Goal: Information Seeking & Learning: Learn about a topic

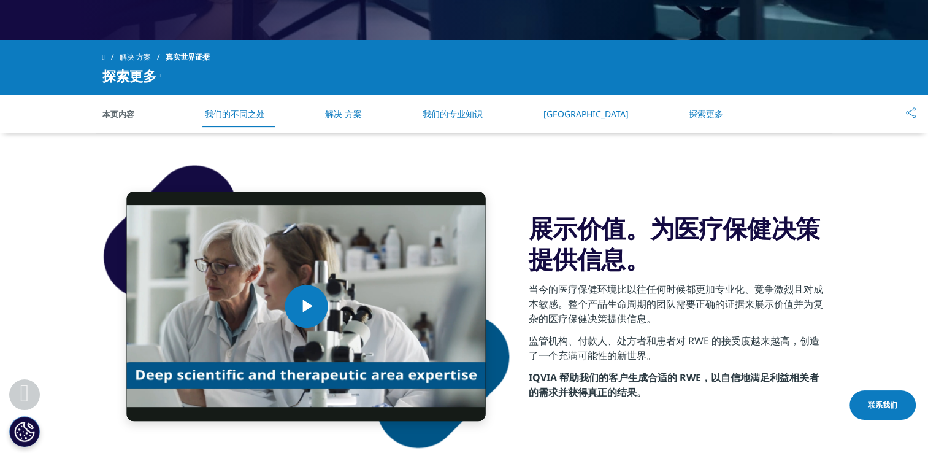
scroll to position [782, 0]
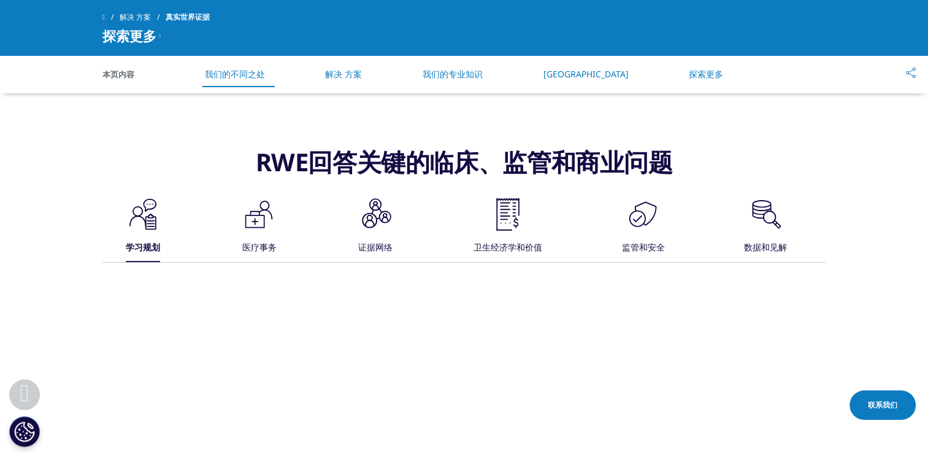
click at [251, 220] on icon ".cls-1{fill:#231f20;}" at bounding box center [258, 214] width 37 height 37
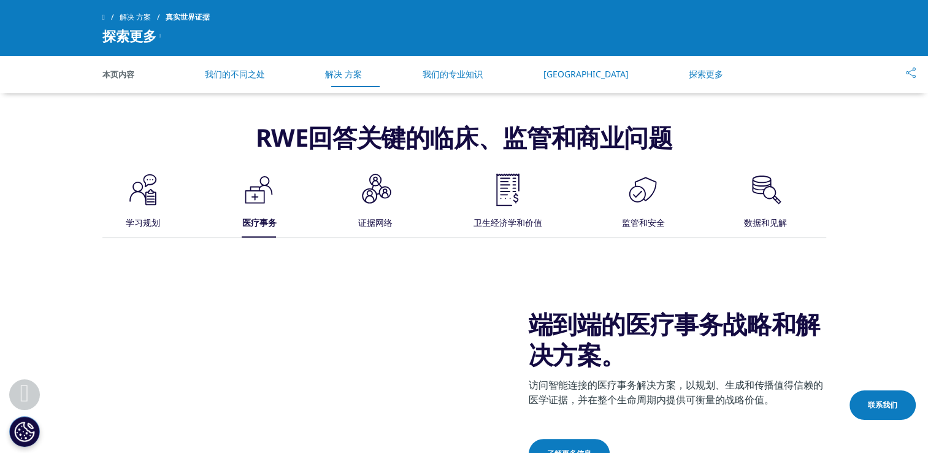
scroll to position [792, 0]
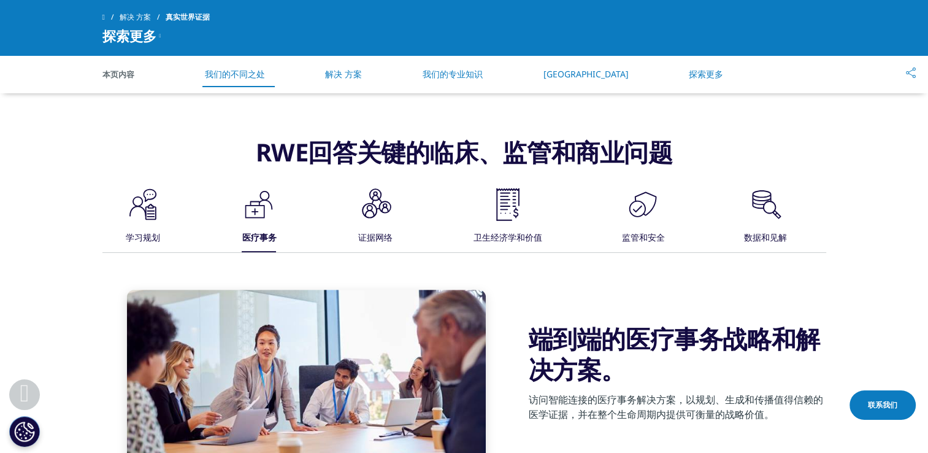
click at [380, 223] on div ".cls-1{fill:#231f20;}" at bounding box center [375, 205] width 37 height 39
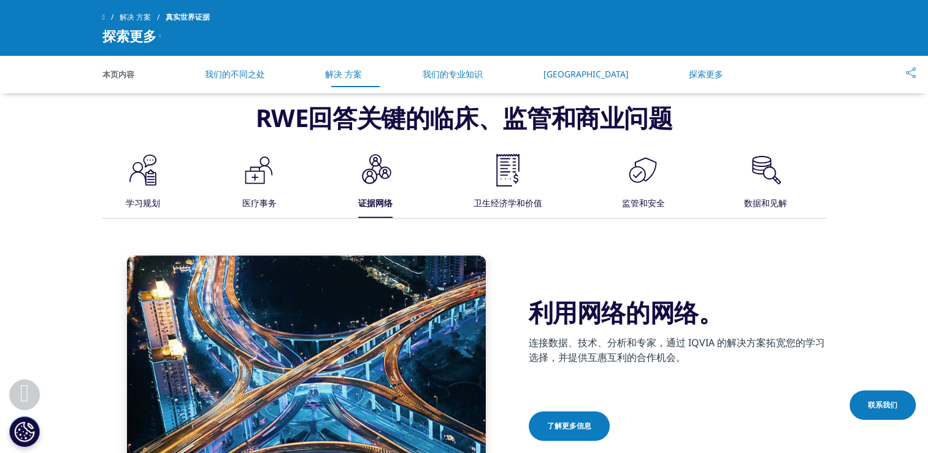
scroll to position [826, 0]
click at [515, 176] on icon ".cls-1{fill:#231f20;}" at bounding box center [507, 169] width 37 height 37
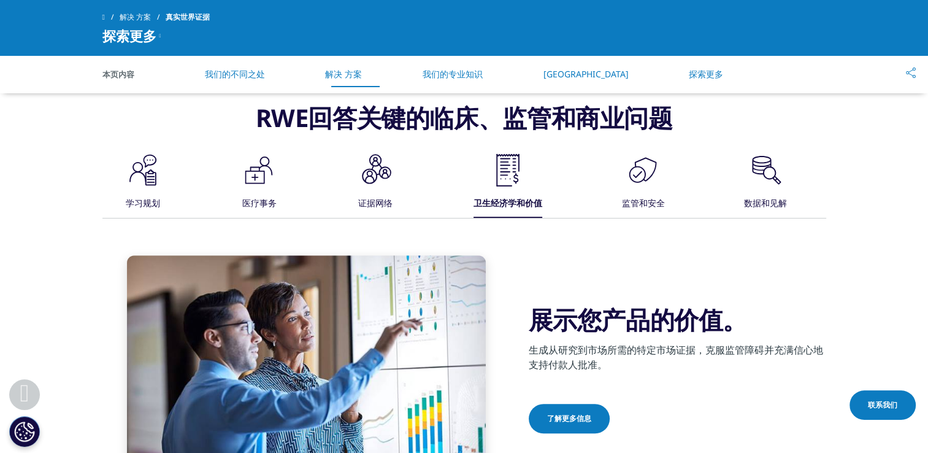
click at [757, 169] on icon at bounding box center [758, 166] width 12 height 7
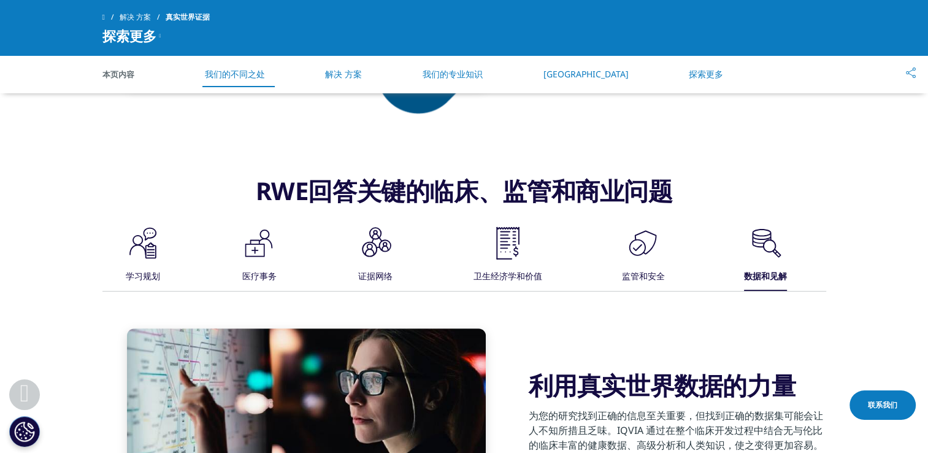
scroll to position [753, 0]
click at [483, 70] on link "我们的专业知识" at bounding box center [453, 74] width 60 height 12
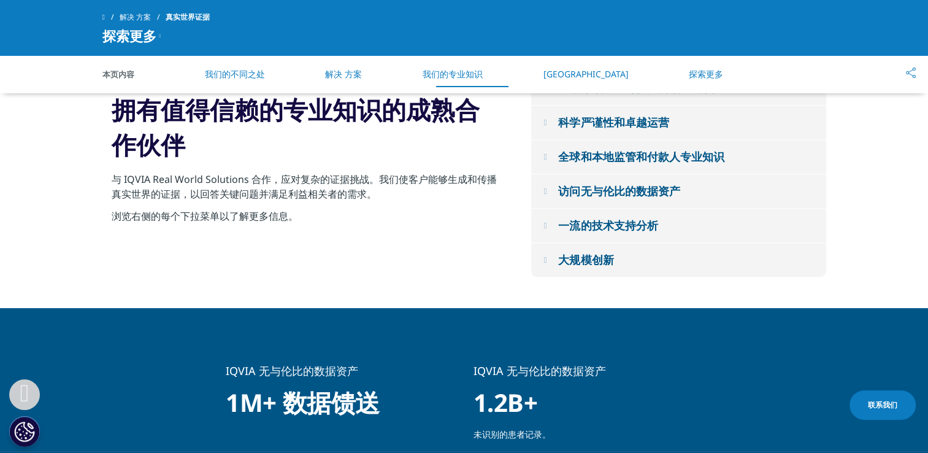
scroll to position [1302, 0]
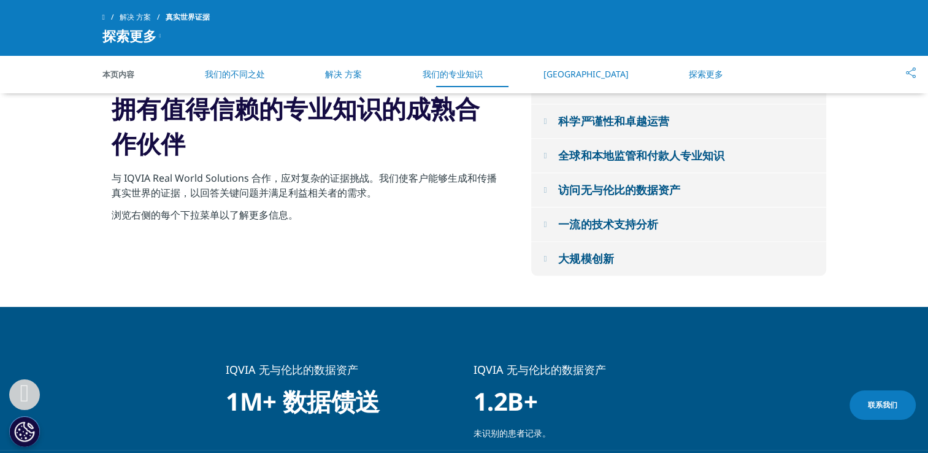
click at [694, 72] on link "探索更多" at bounding box center [706, 74] width 34 height 12
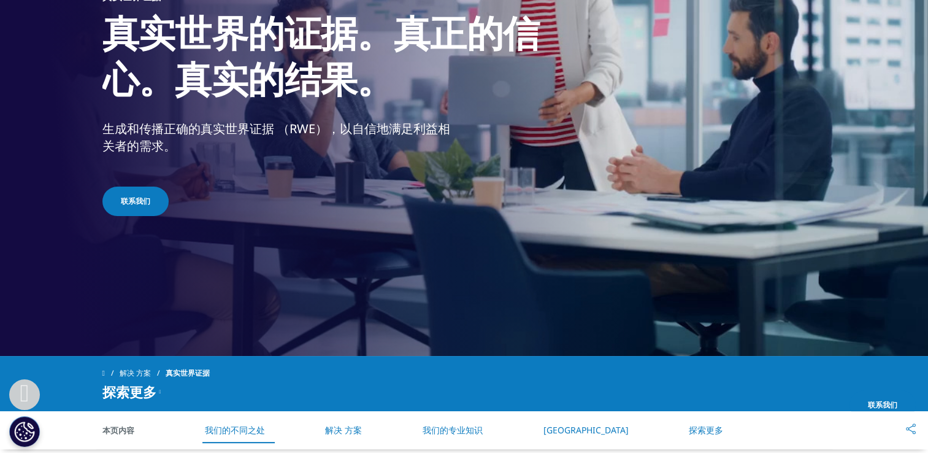
scroll to position [402, 0]
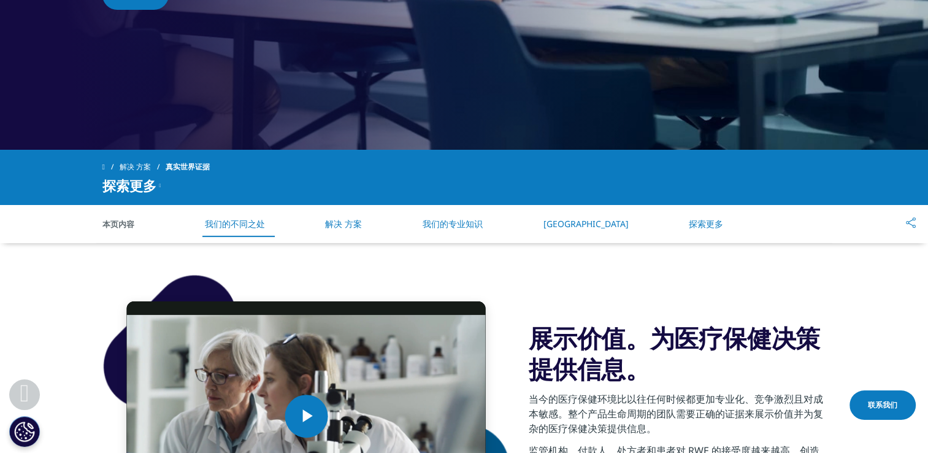
click at [125, 220] on span "本页内容" at bounding box center [135, 224] width 67 height 12
